Goal: Find specific page/section: Find specific page/section

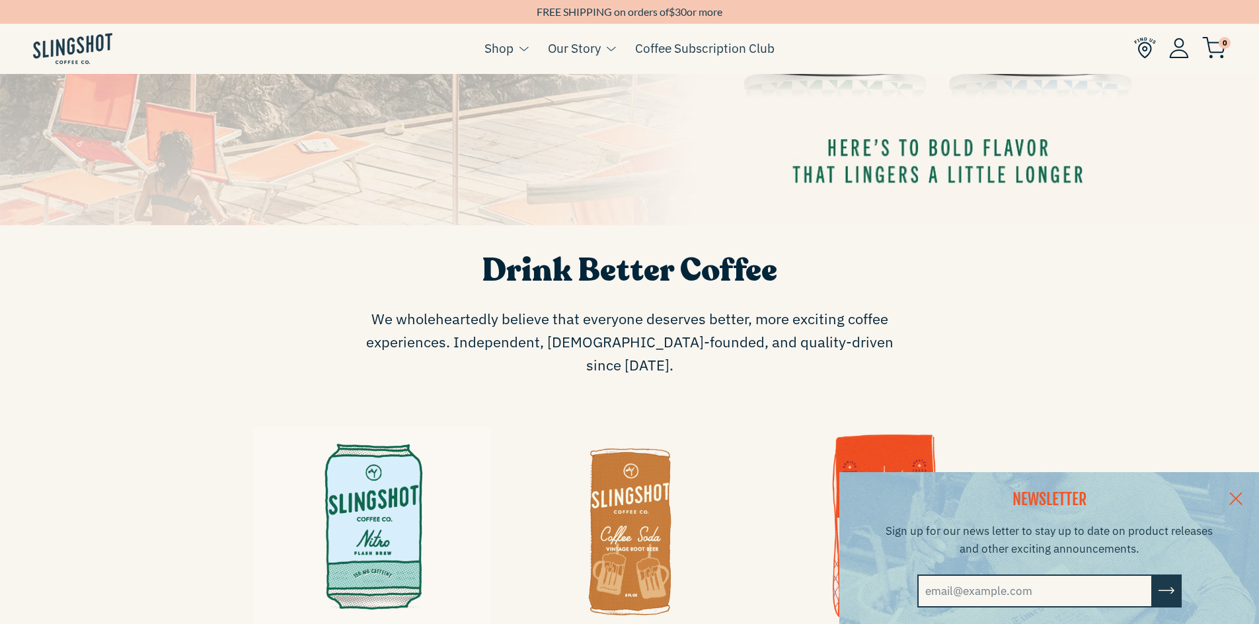
scroll to position [330, 0]
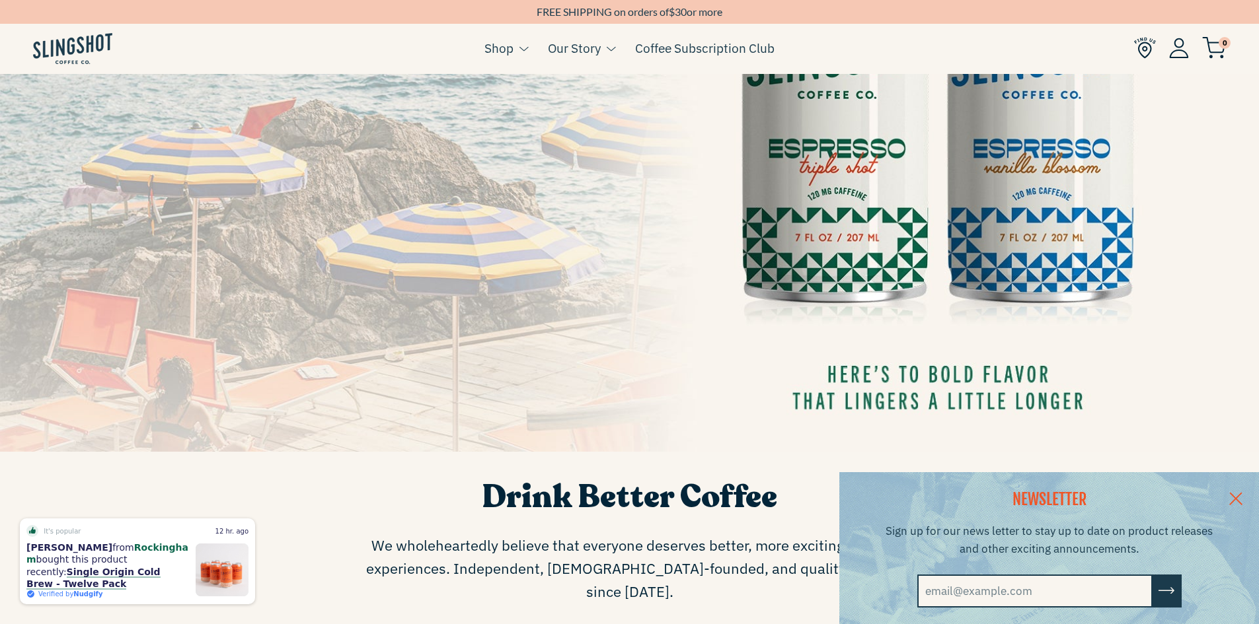
click at [1245, 495] on link at bounding box center [1235, 497] width 46 height 51
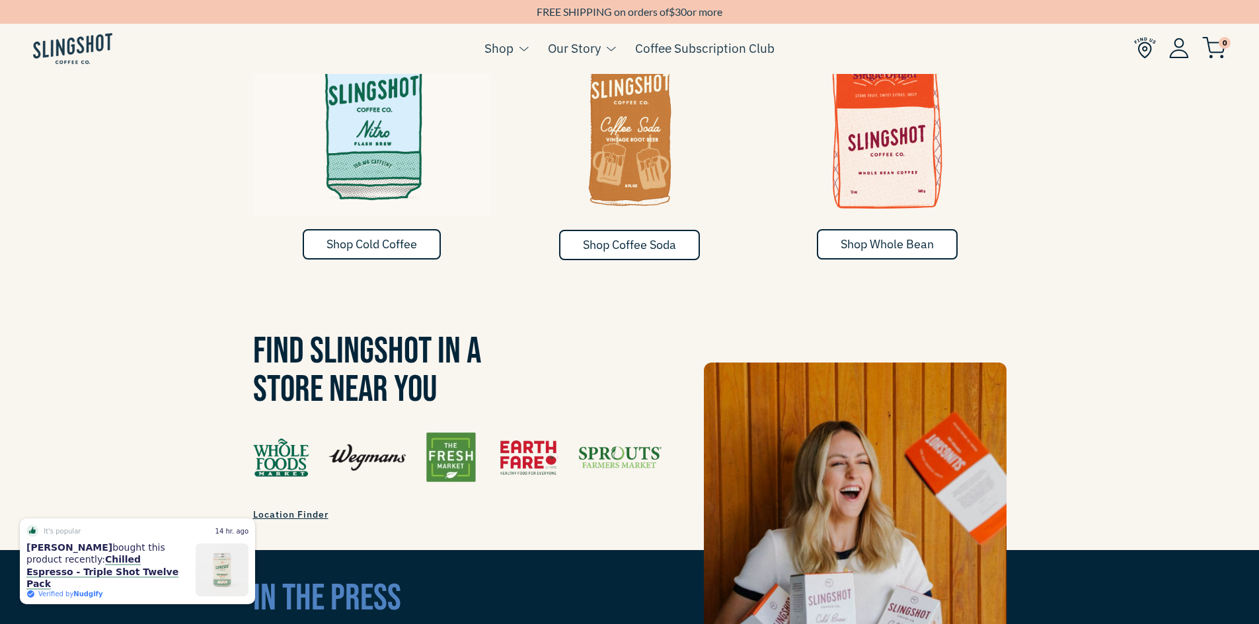
scroll to position [983, 0]
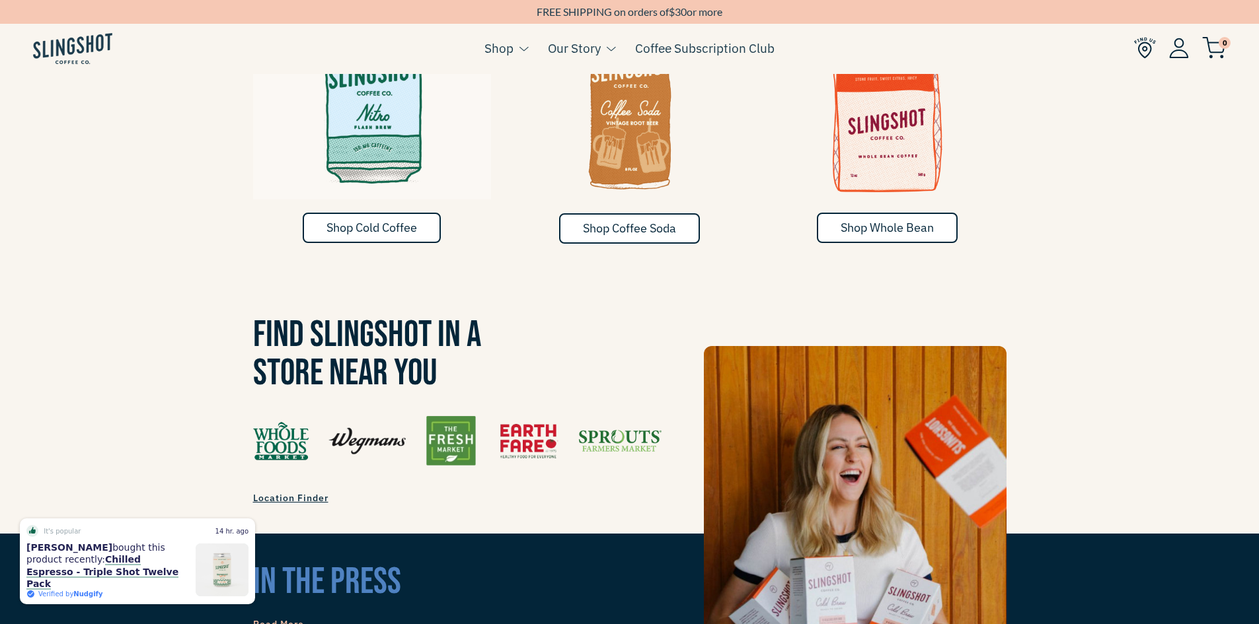
click at [279, 421] on img at bounding box center [457, 441] width 408 height 50
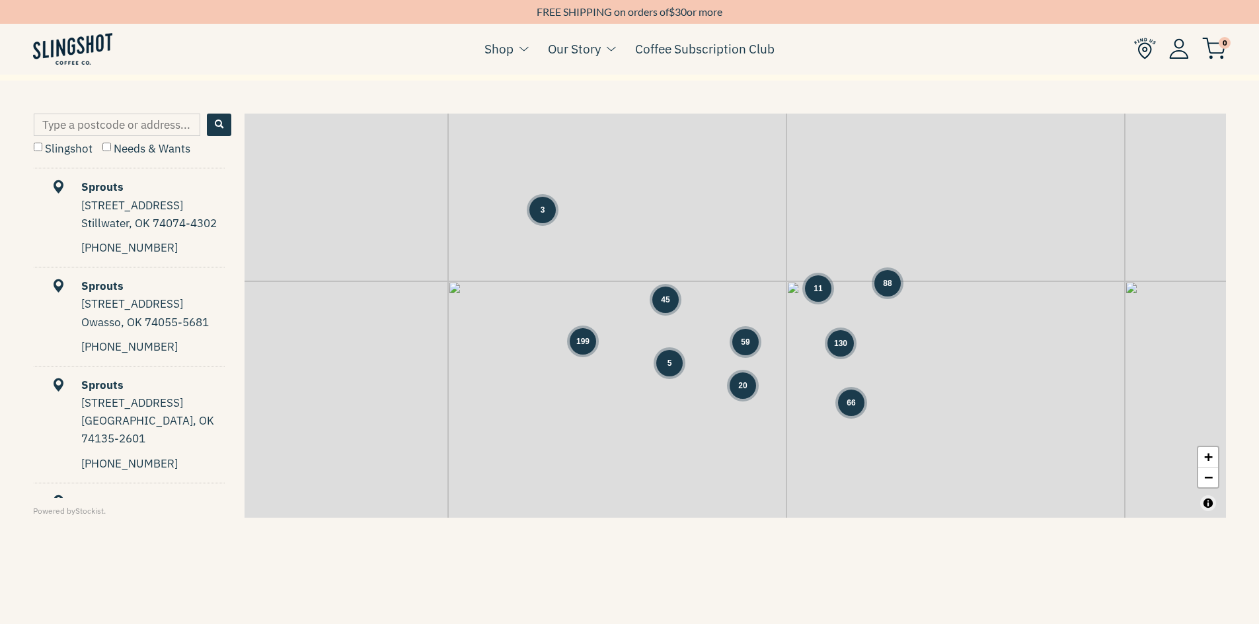
scroll to position [661, 0]
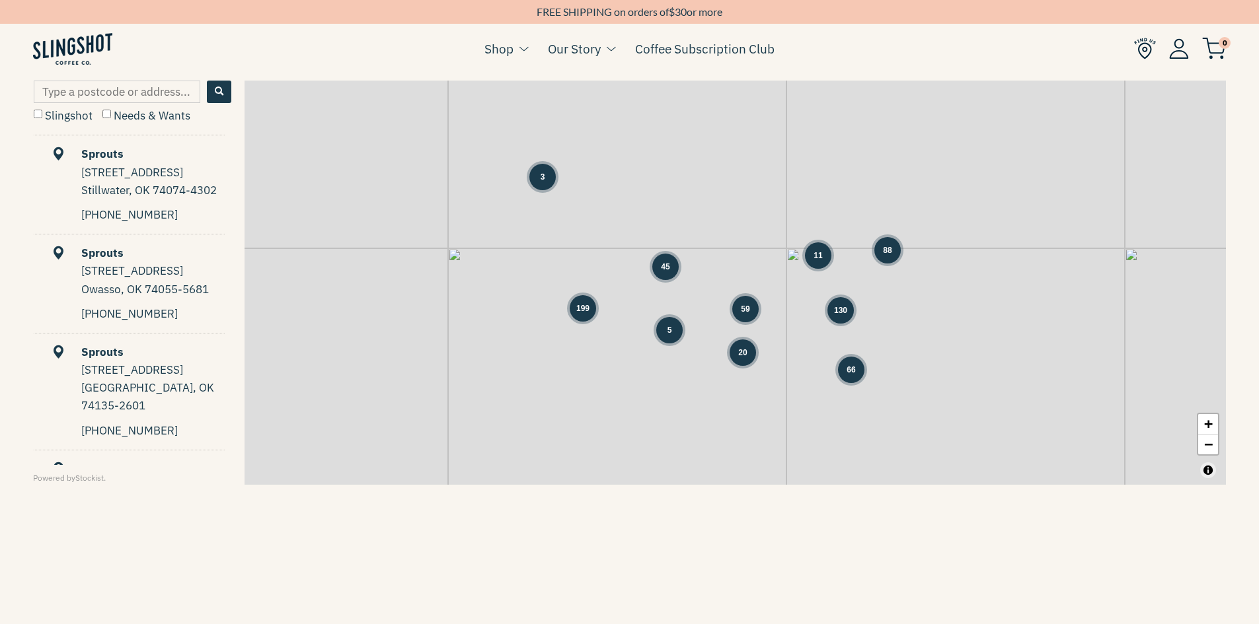
click at [839, 307] on span "130" at bounding box center [840, 311] width 13 height 12
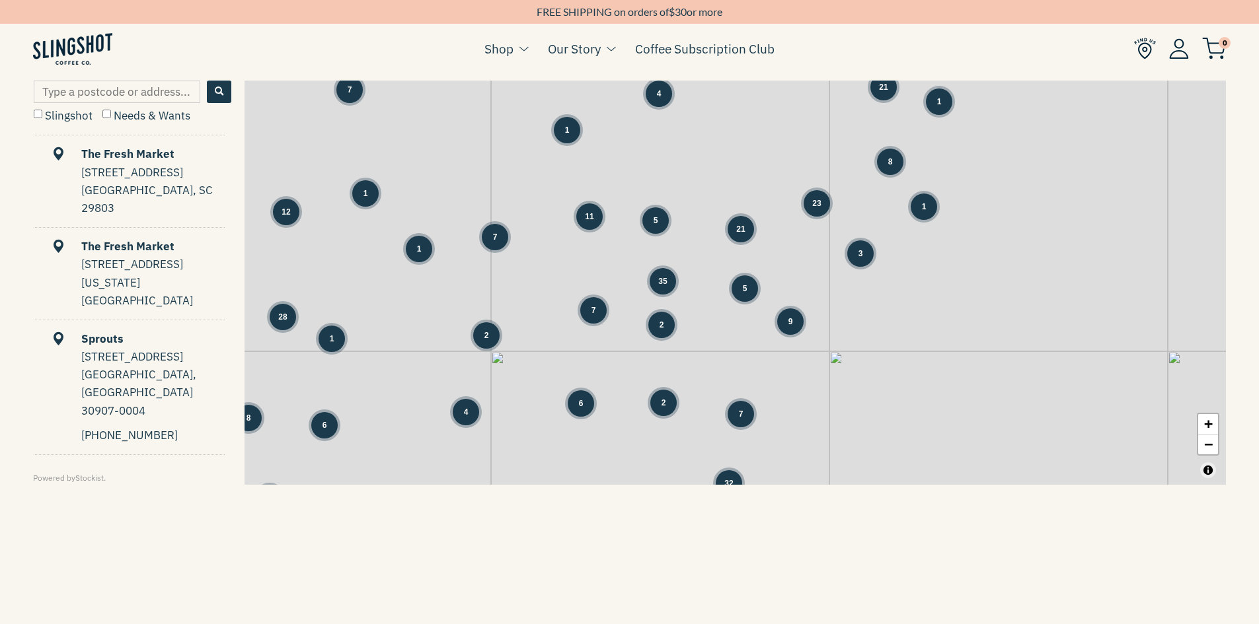
click at [739, 286] on div "5" at bounding box center [744, 288] width 26 height 26
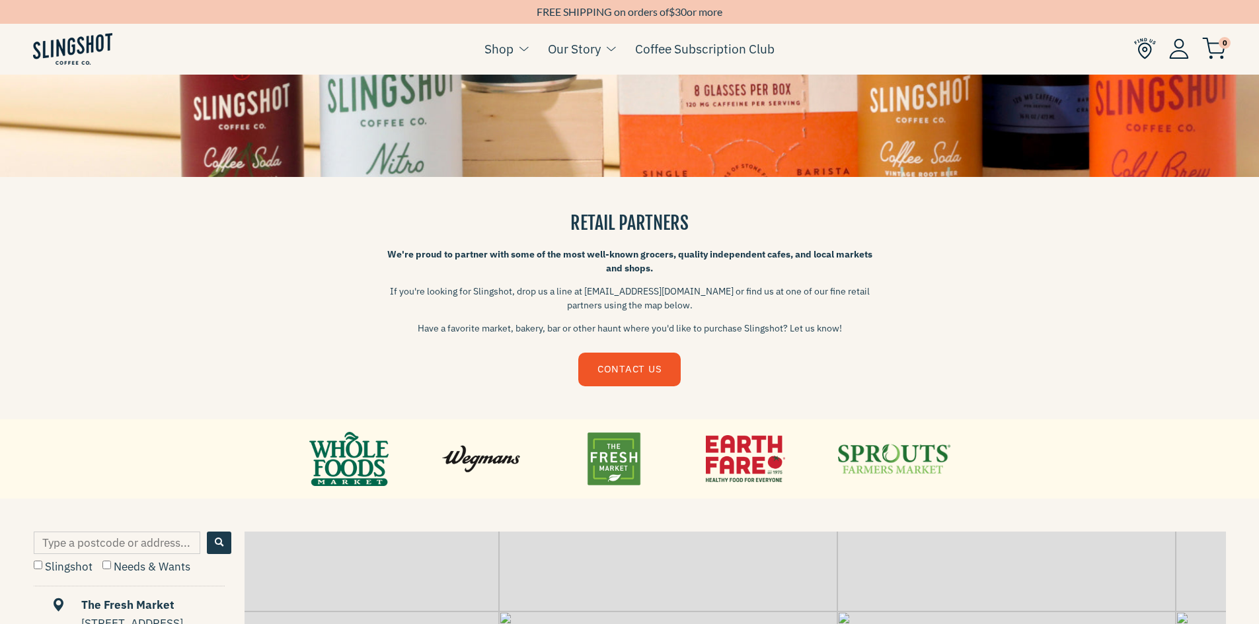
scroll to position [144, 0]
